Goal: Download file/media

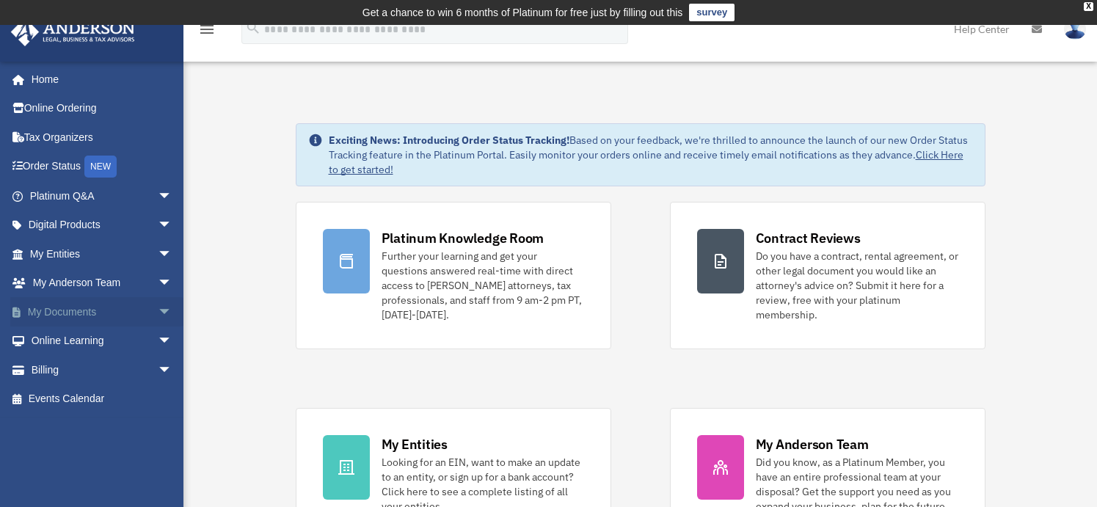
click at [67, 312] on link "My Documents arrow_drop_down" at bounding box center [102, 311] width 184 height 29
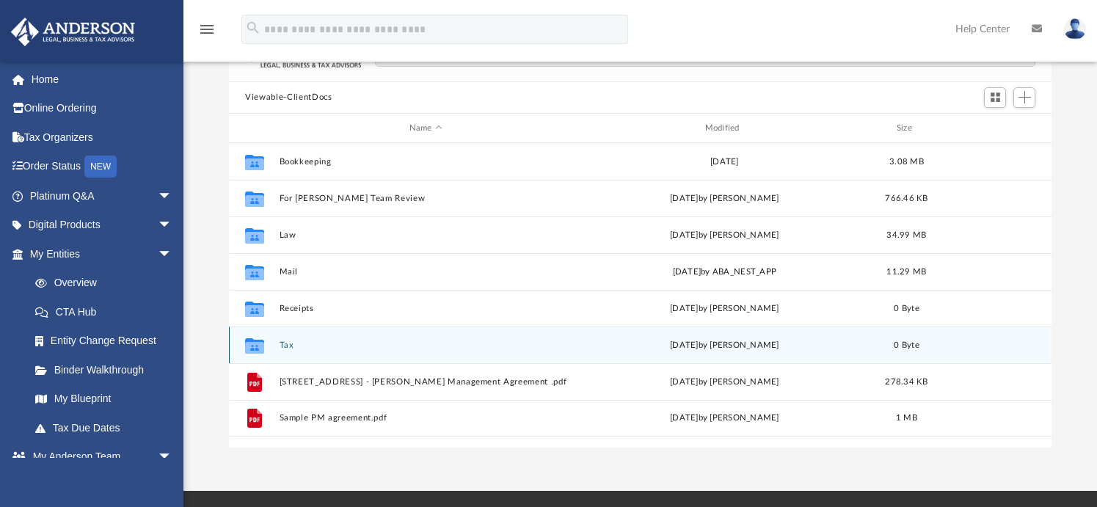
scroll to position [147, 0]
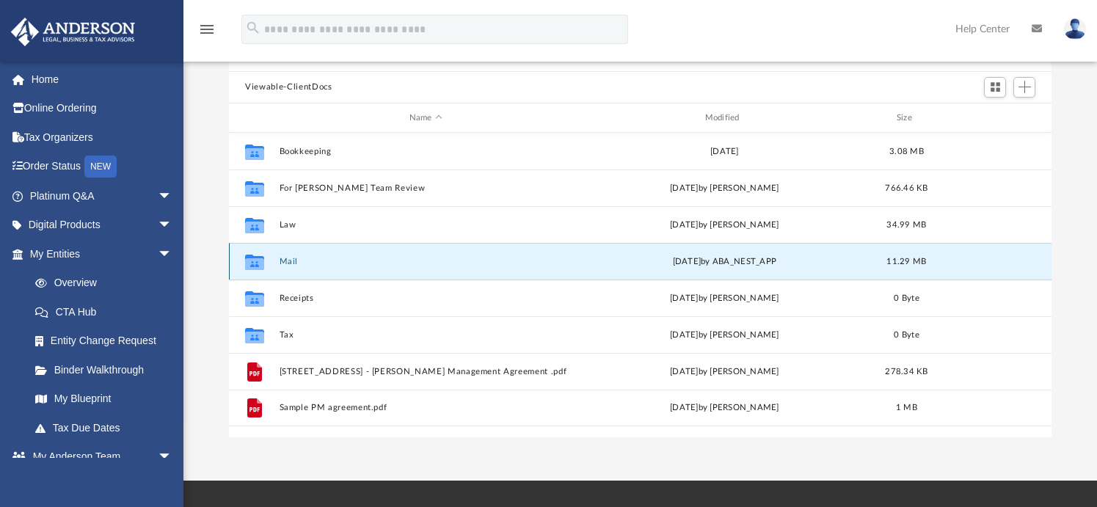
click at [290, 263] on button "Mail" at bounding box center [425, 262] width 293 height 10
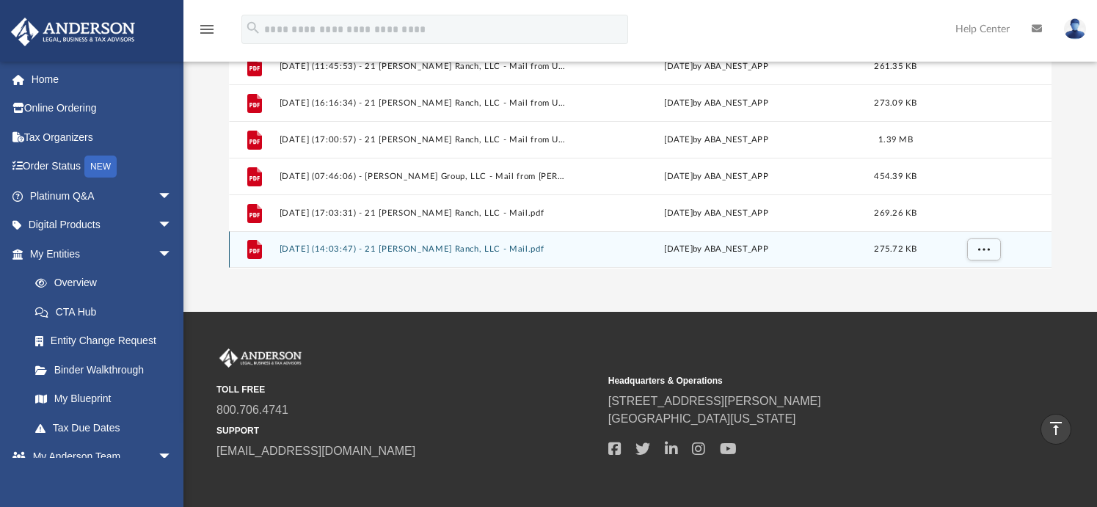
scroll to position [310, 0]
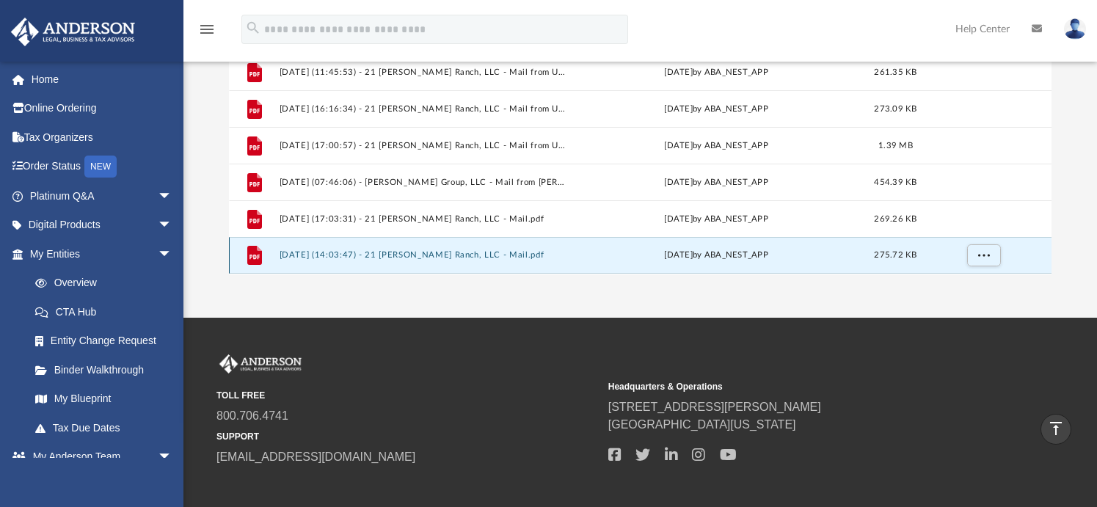
click at [455, 259] on button "[DATE] (14:03:47) - 21 [PERSON_NAME] Ranch, LLC - Mail.pdf" at bounding box center [422, 256] width 287 height 10
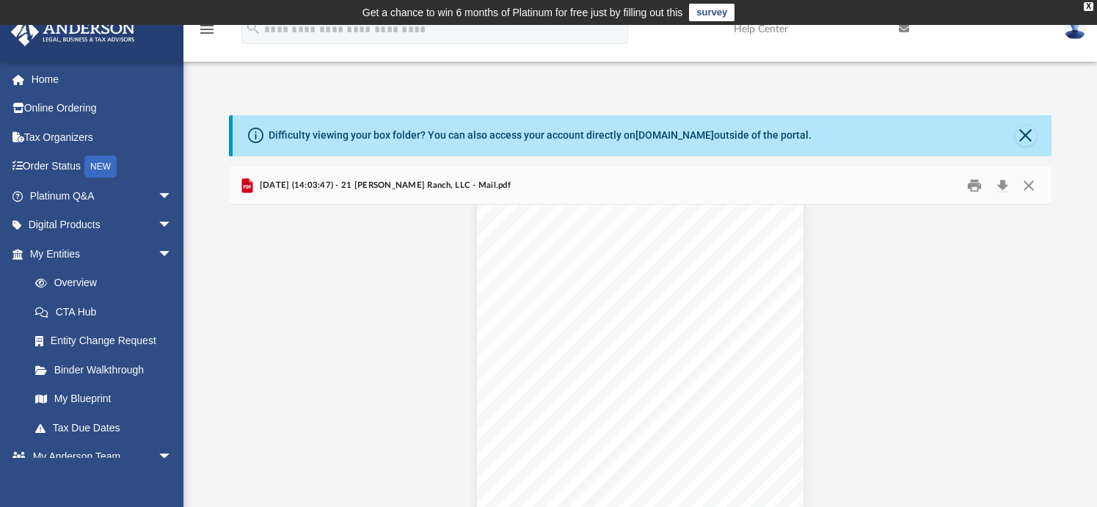
scroll to position [1376, 0]
click at [1005, 189] on button "Download" at bounding box center [1002, 185] width 26 height 23
click at [562, 82] on div "App [EMAIL_ADDRESS][DOMAIN_NAME] Sign Out [EMAIL_ADDRESS][DOMAIN_NAME] Home Onl…" at bounding box center [548, 326] width 1097 height 515
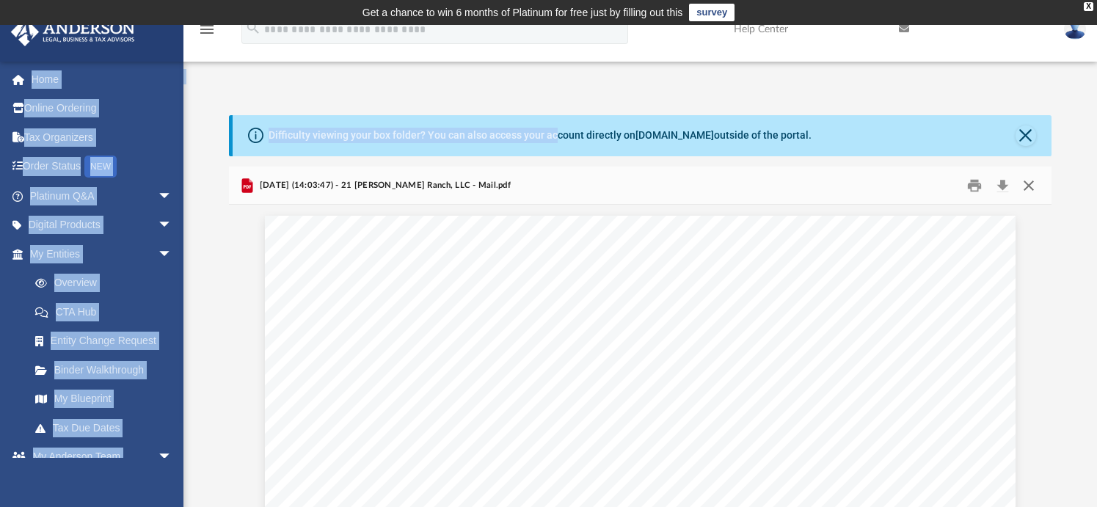
click at [1024, 190] on button "Close" at bounding box center [1028, 185] width 26 height 23
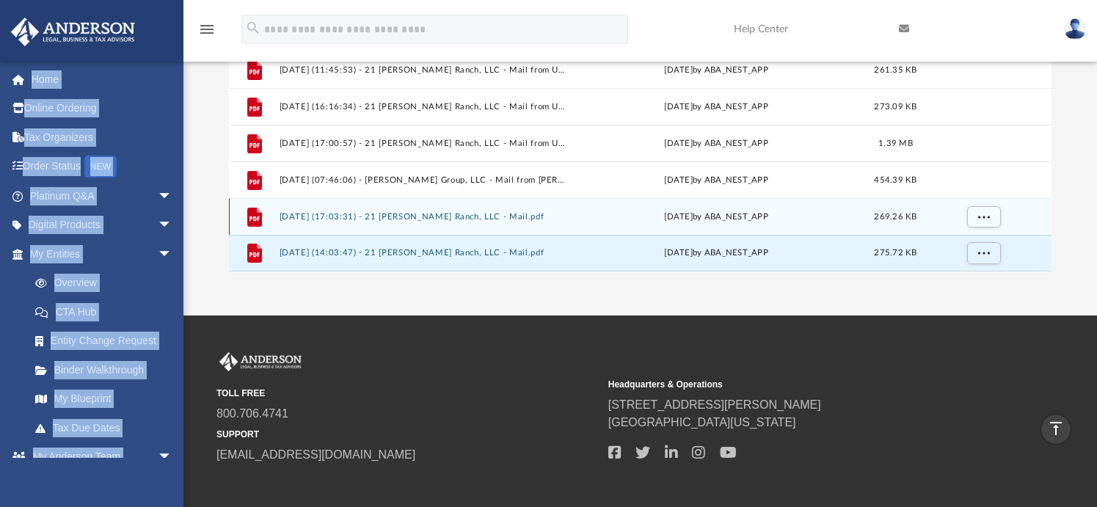
click at [483, 218] on button "[DATE] (17:03:31) - 21 [PERSON_NAME] Ranch, LLC - Mail.pdf" at bounding box center [422, 217] width 287 height 10
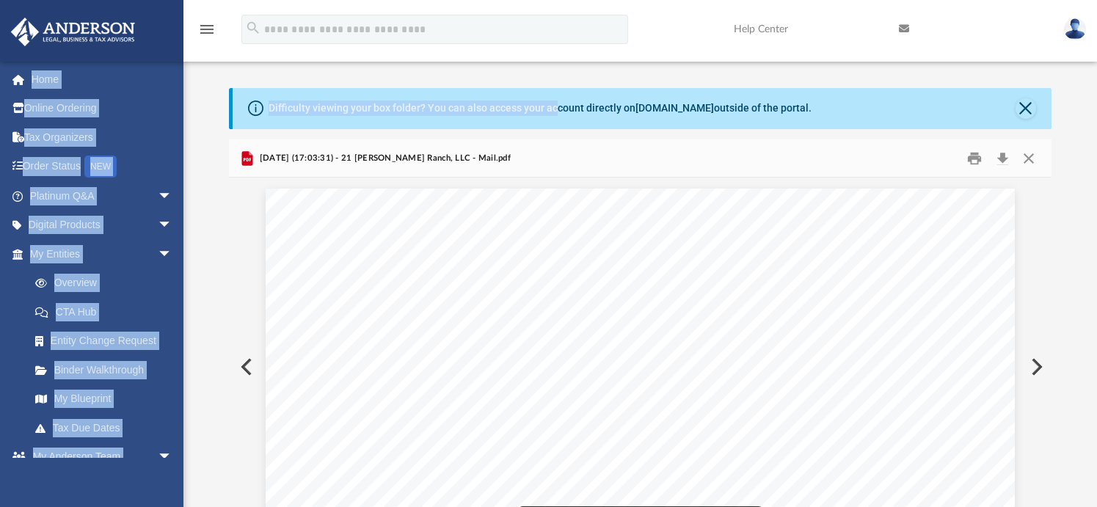
scroll to position [0, 0]
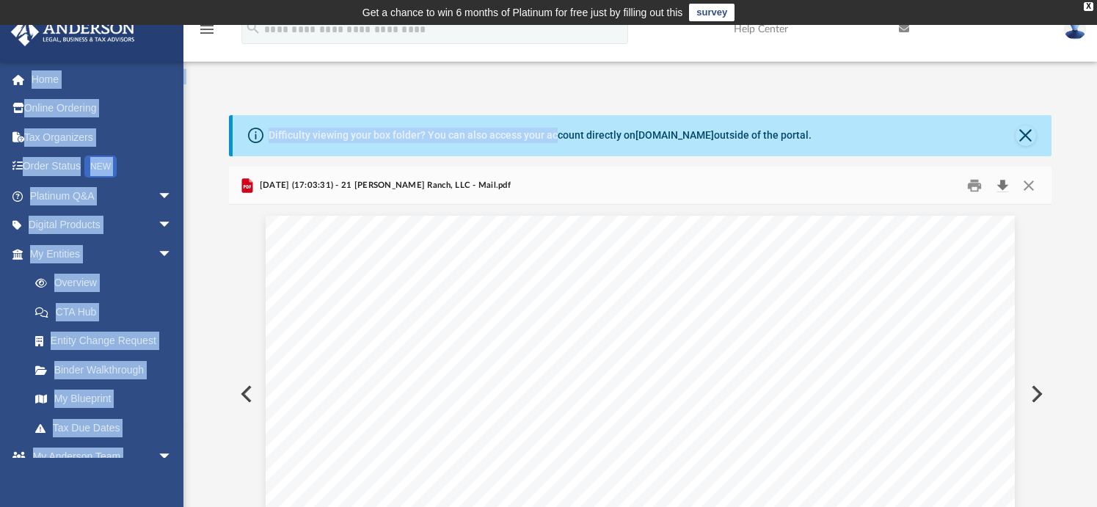
click at [1002, 189] on button "Download" at bounding box center [1002, 185] width 26 height 23
click at [1026, 186] on button "Close" at bounding box center [1028, 185] width 26 height 23
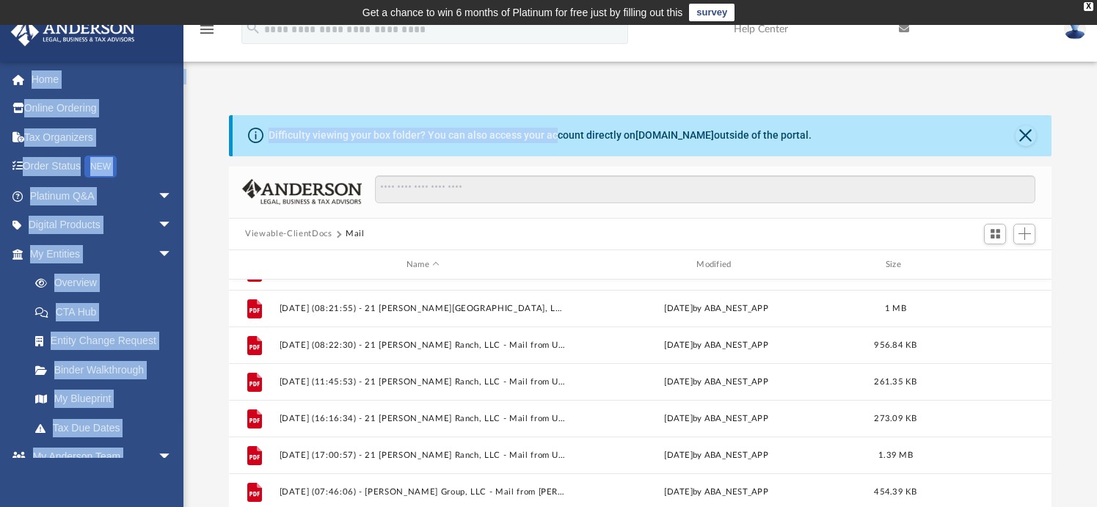
scroll to position [275, 0]
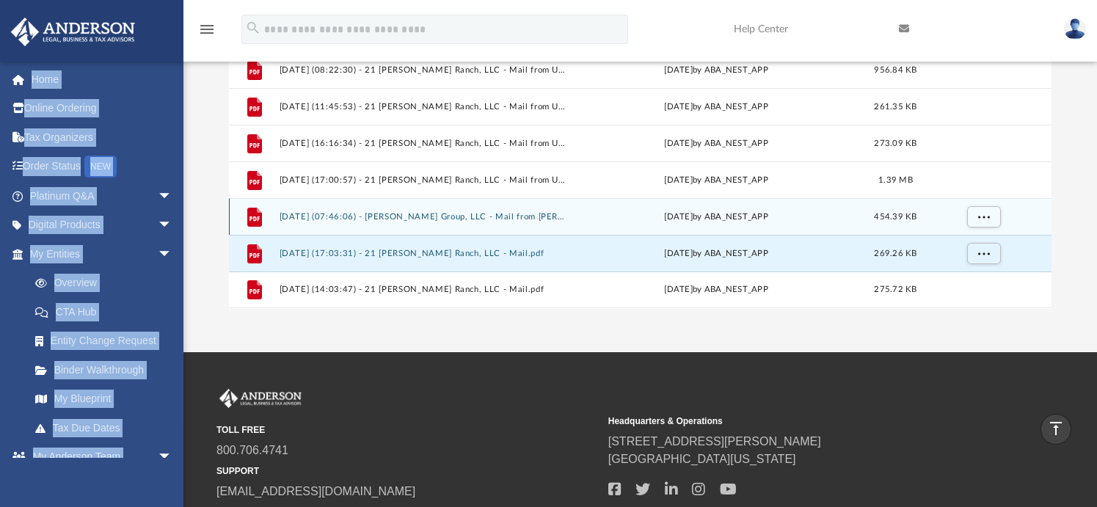
click at [326, 221] on button "[DATE] (07:46:06) - [PERSON_NAME] Group, LLC - Mail from [PERSON_NAME].pdf" at bounding box center [422, 217] width 287 height 10
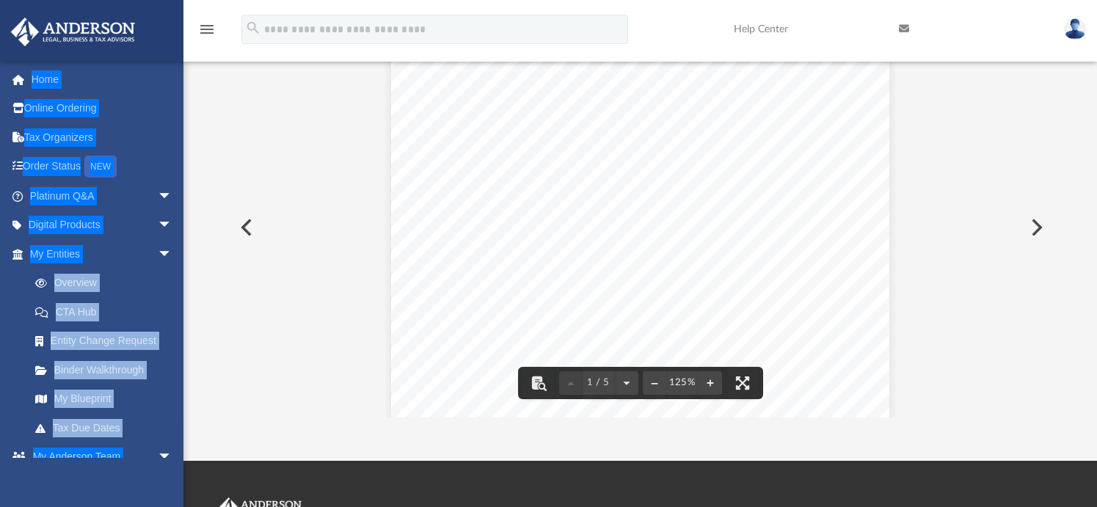
scroll to position [0, 0]
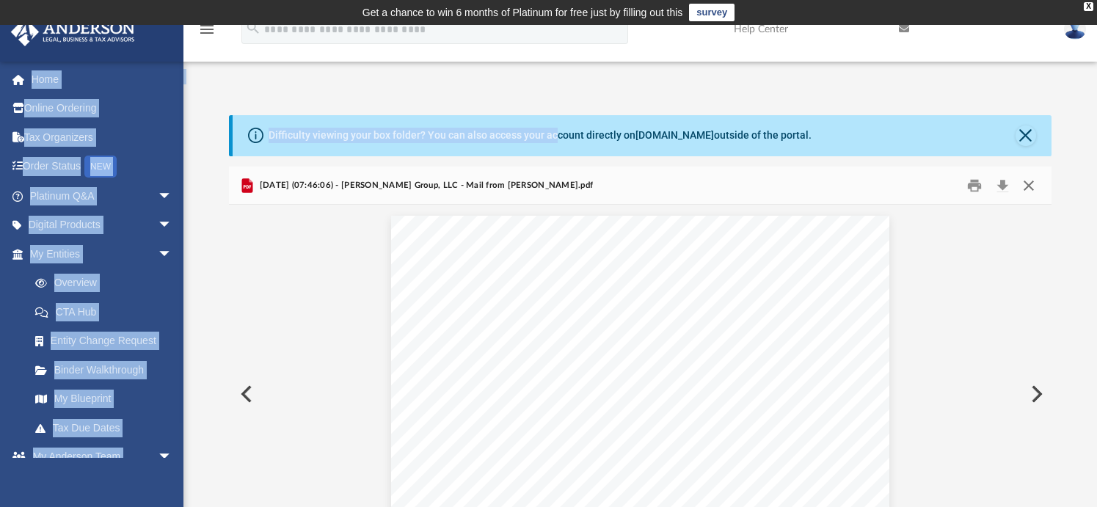
click at [1031, 183] on button "Close" at bounding box center [1028, 185] width 26 height 23
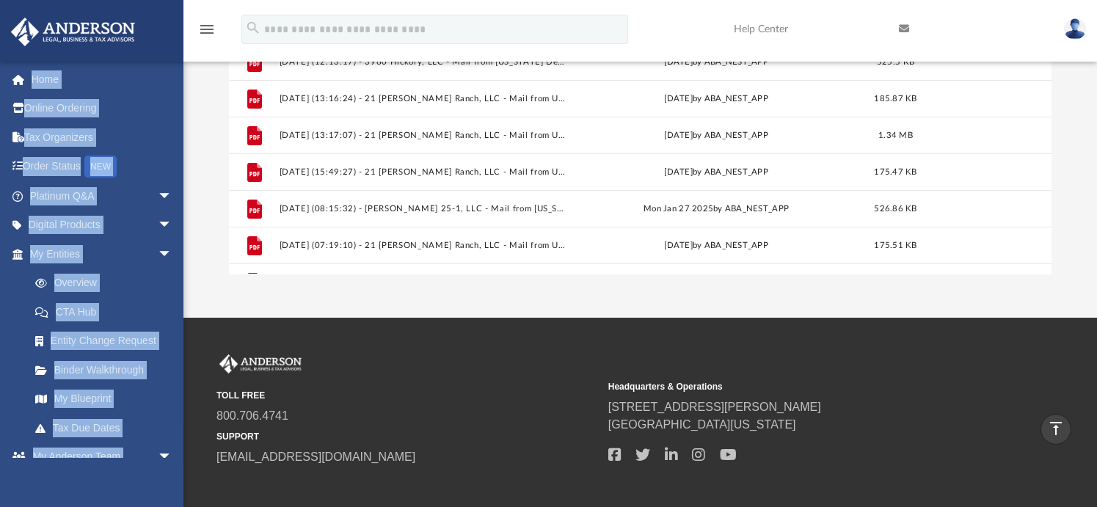
click at [170, 36] on link at bounding box center [91, 30] width 184 height 62
click at [66, 256] on link "My Entities arrow_drop_down" at bounding box center [102, 253] width 184 height 29
click at [80, 289] on link "Overview" at bounding box center [108, 282] width 174 height 29
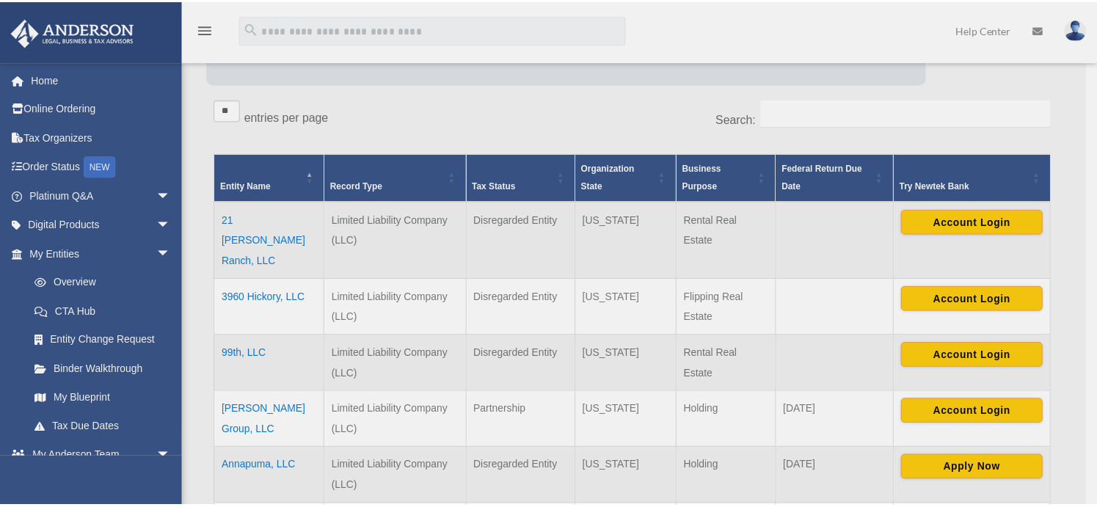
scroll to position [242, 0]
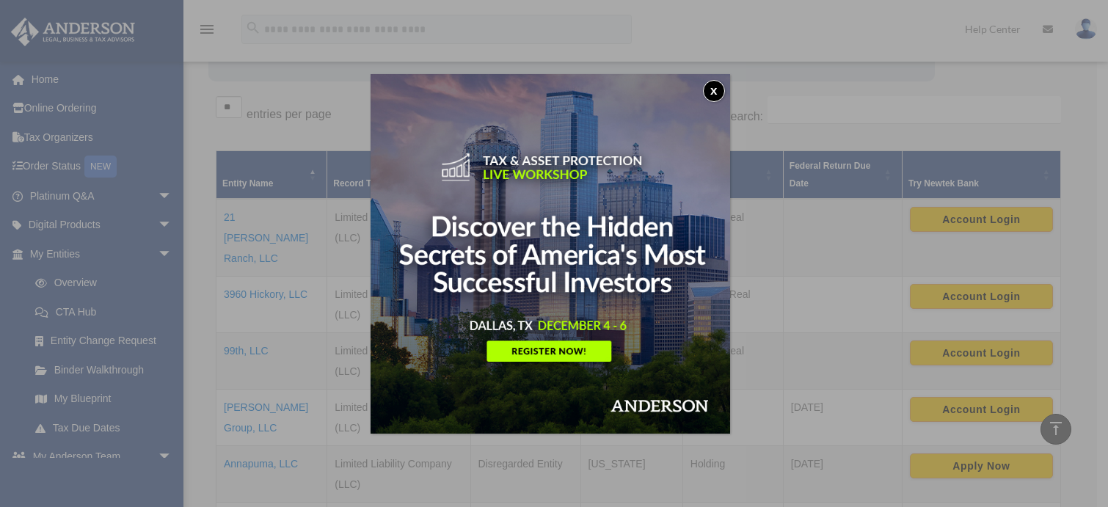
click at [717, 92] on button "x" at bounding box center [714, 91] width 22 height 22
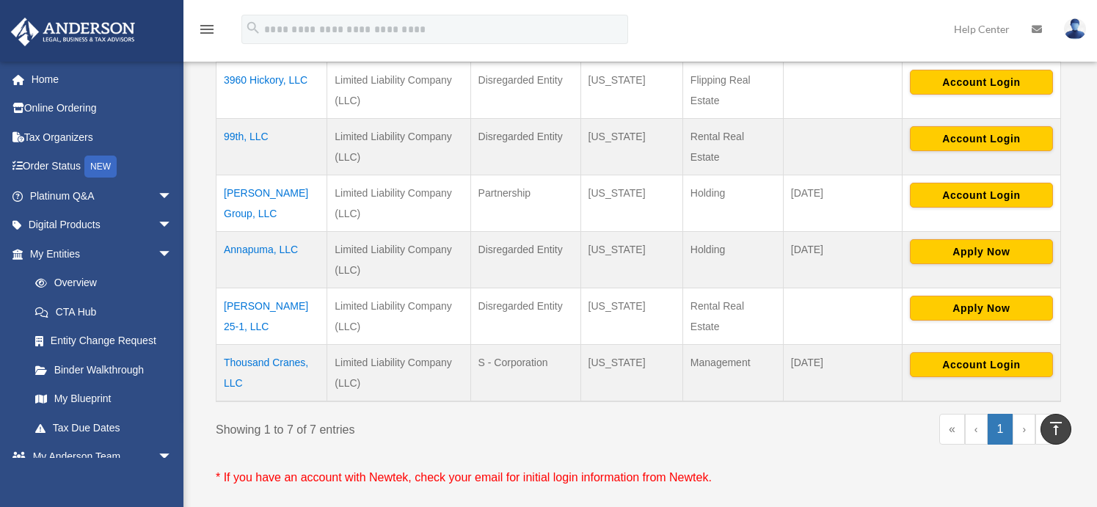
scroll to position [462, 0]
